Goal: Go to known website: Access a specific website the user already knows

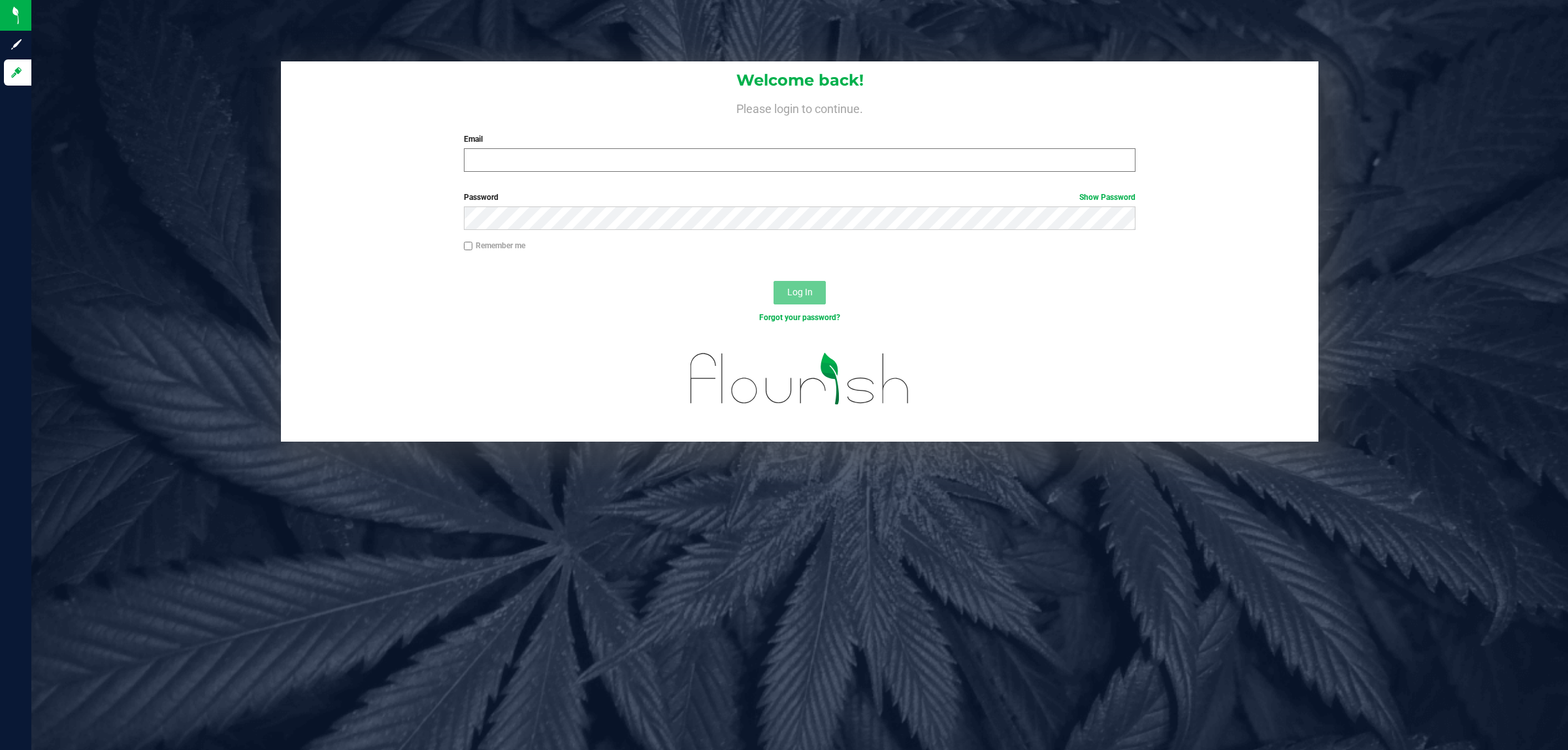
click at [552, 144] on label "Email" at bounding box center [801, 139] width 673 height 12
click at [552, 148] on input "Email" at bounding box center [801, 160] width 673 height 23
click at [547, 154] on input "Email" at bounding box center [801, 160] width 673 height 23
type input "[EMAIL_ADDRESS][DOMAIN_NAME]"
click at [774, 281] on button "Log In" at bounding box center [800, 293] width 52 height 23
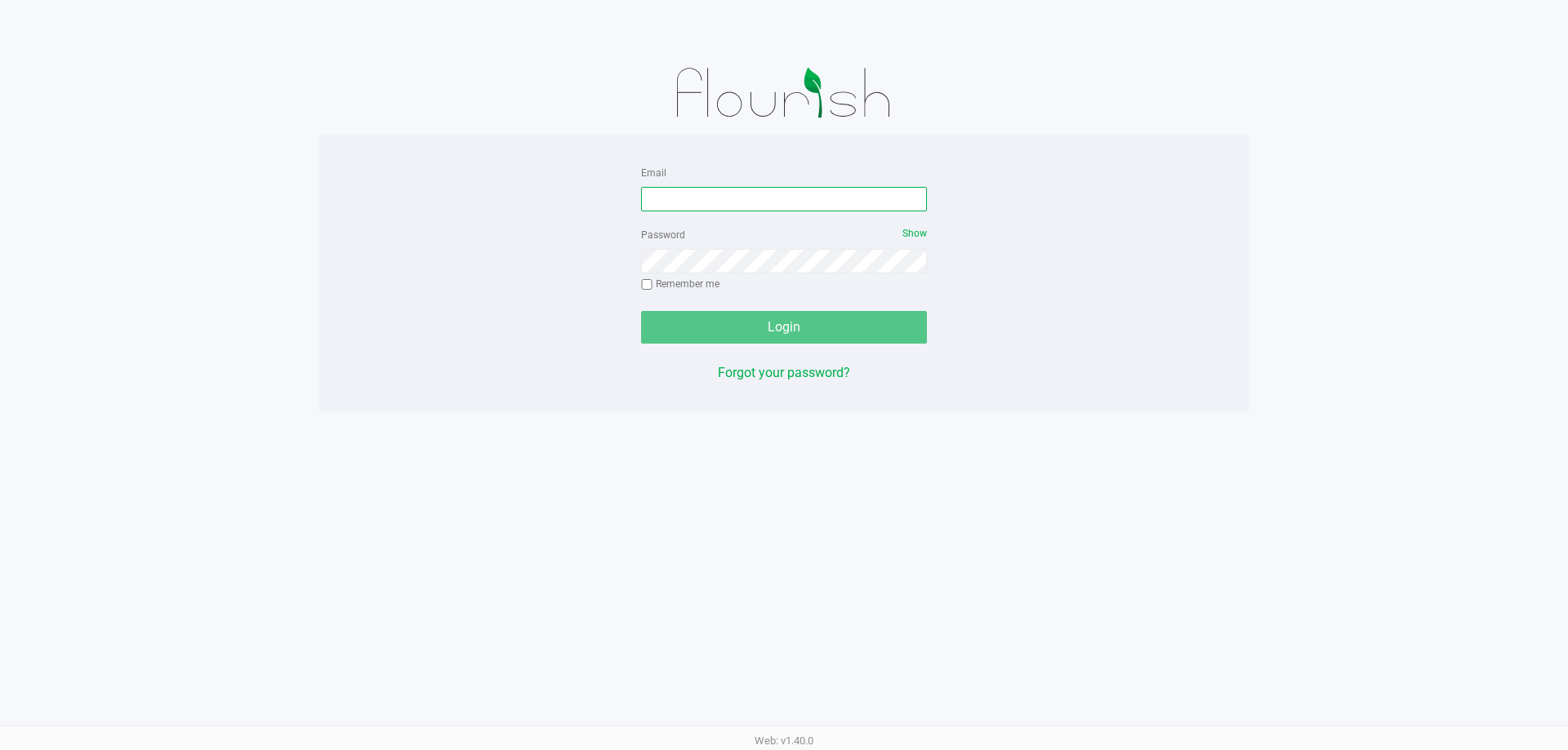
click at [691, 200] on input "Email" at bounding box center [784, 199] width 286 height 25
type input "[EMAIL_ADDRESS][DOMAIN_NAME]"
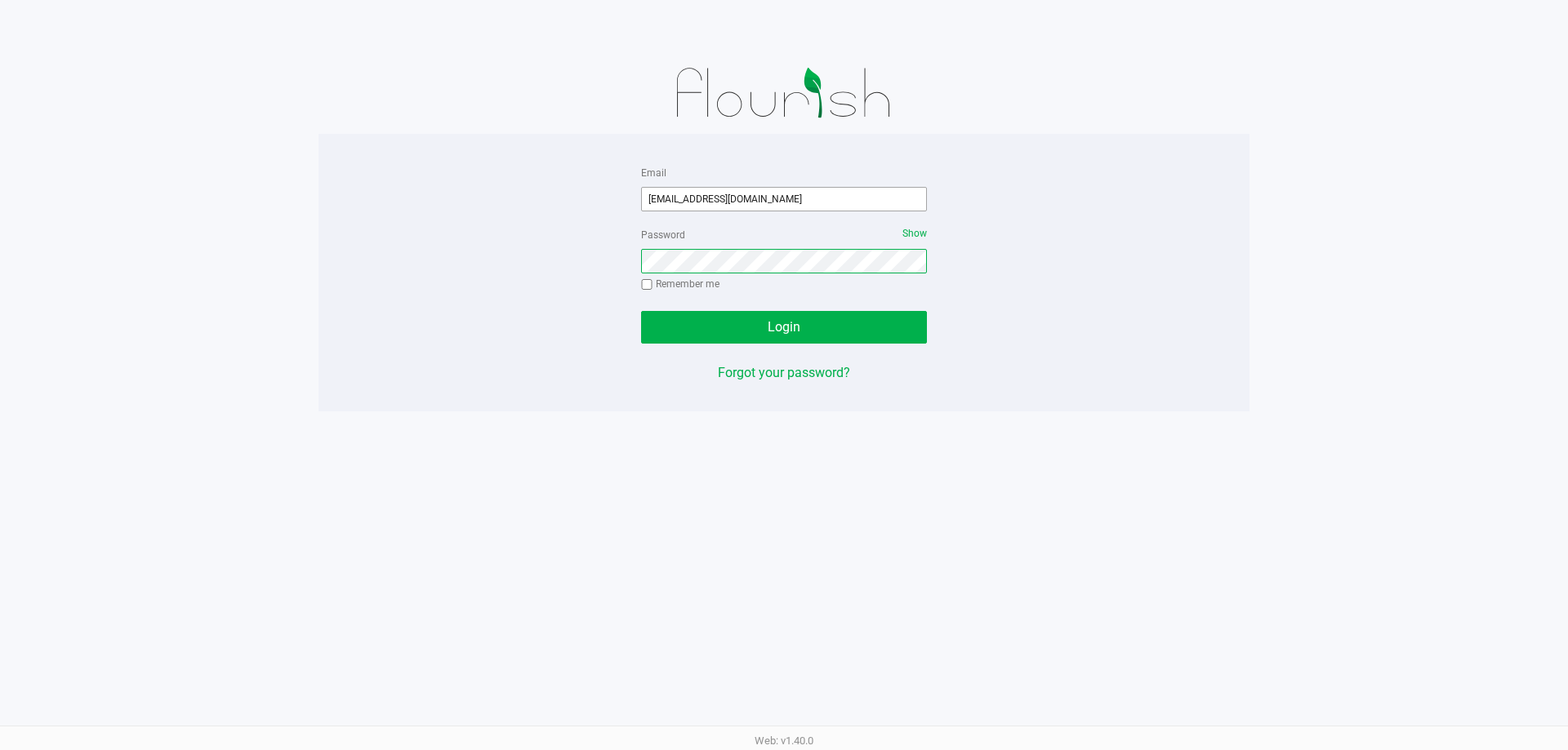
click at [641, 311] on button "Login" at bounding box center [784, 327] width 286 height 33
